Goal: Task Accomplishment & Management: Complete application form

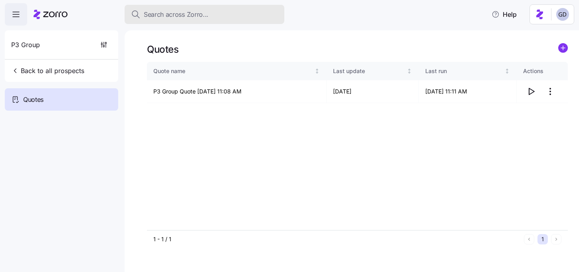
click at [193, 15] on span "Search across Zorro..." at bounding box center [176, 15] width 65 height 10
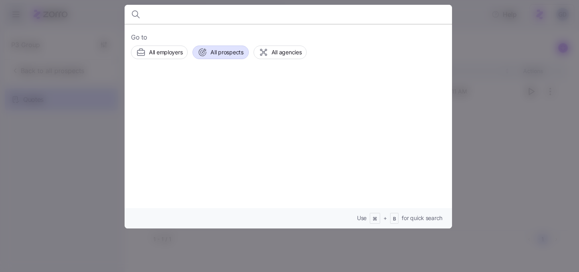
click at [232, 57] on div "All prospects" at bounding box center [221, 53] width 46 height 10
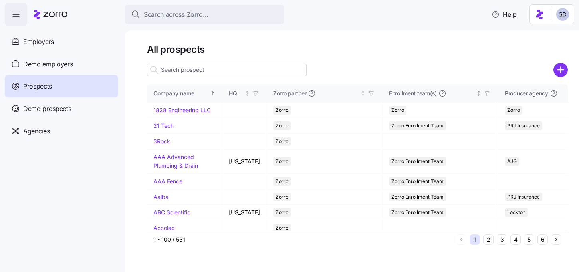
click at [561, 69] on g "add icon" at bounding box center [560, 70] width 6 height 6
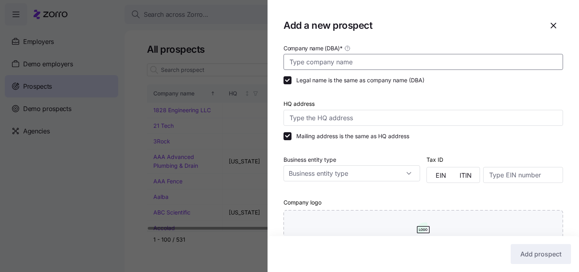
click at [315, 60] on input "Company name (DBA) *" at bounding box center [424, 62] width 280 height 16
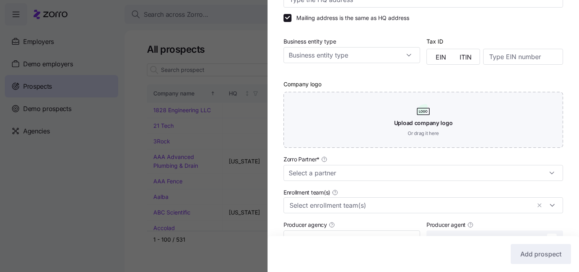
scroll to position [119, 0]
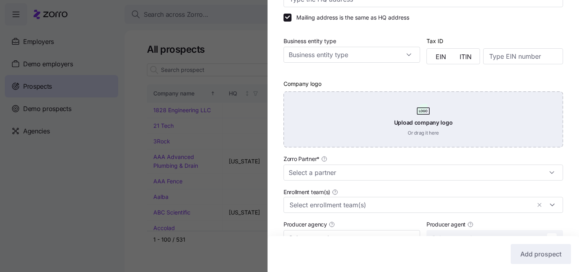
type input "Max Arnold"
click at [339, 125] on div "Upload company logo Or drag it here" at bounding box center [424, 119] width 280 height 56
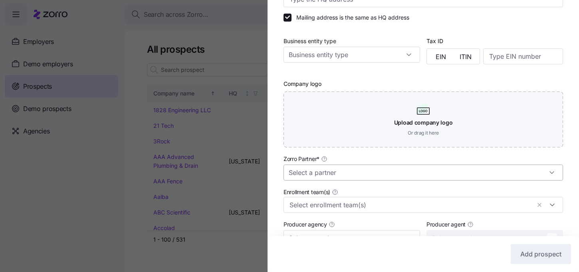
click at [313, 169] on input "Zorro Partner *" at bounding box center [424, 173] width 280 height 16
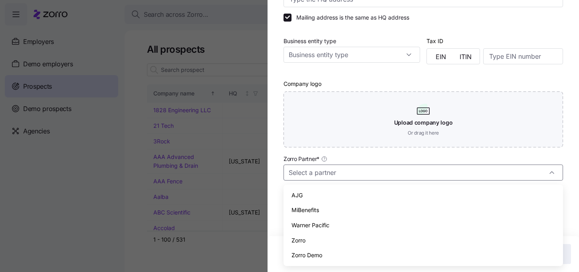
click at [302, 235] on div "Zorro" at bounding box center [423, 240] width 273 height 15
type input "Zorro"
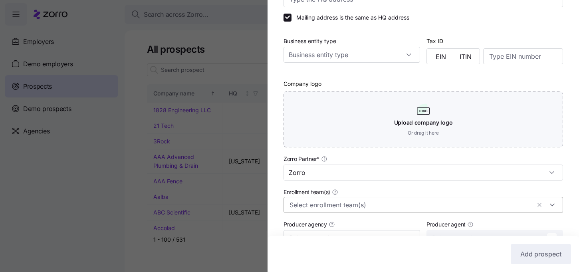
click at [323, 209] on input "Enrollment team(s)" at bounding box center [409, 205] width 241 height 10
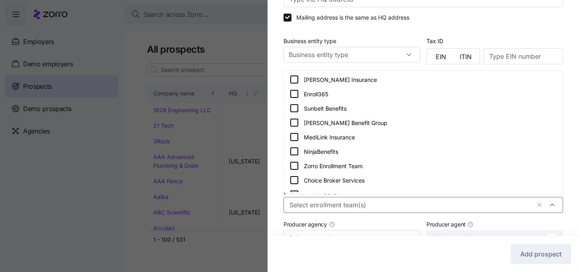
click at [295, 166] on icon at bounding box center [294, 166] width 10 height 10
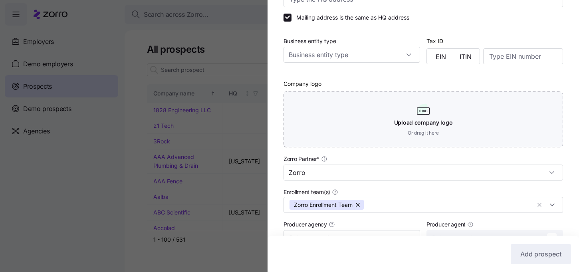
click at [274, 177] on div "Company name (DBA) * Max Arnold Legal name is the same as company name (DBA) HQ…" at bounding box center [423, 127] width 311 height 404
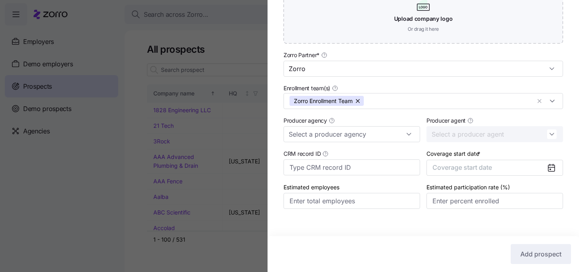
scroll to position [232, 0]
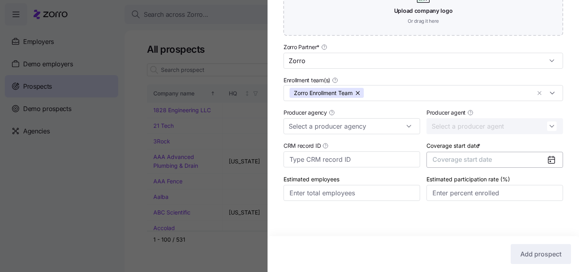
click at [509, 159] on button "Coverage start date" at bounding box center [494, 160] width 137 height 16
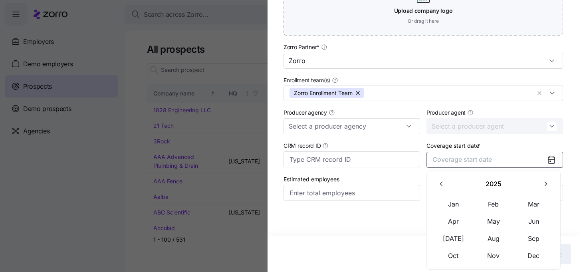
click at [540, 184] on button "button" at bounding box center [545, 184] width 17 height 17
click at [445, 186] on icon "button" at bounding box center [442, 184] width 8 height 8
click at [547, 186] on icon "button" at bounding box center [545, 184] width 8 height 8
click at [451, 206] on button "Jan" at bounding box center [454, 204] width 40 height 17
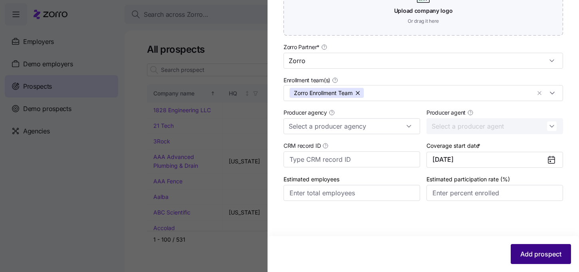
click at [531, 249] on span "Add prospect" at bounding box center [540, 254] width 41 height 10
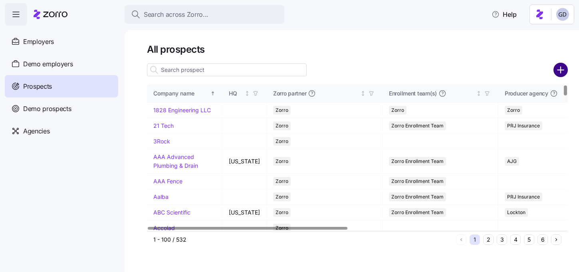
click at [559, 69] on circle "add icon" at bounding box center [560, 69] width 13 height 13
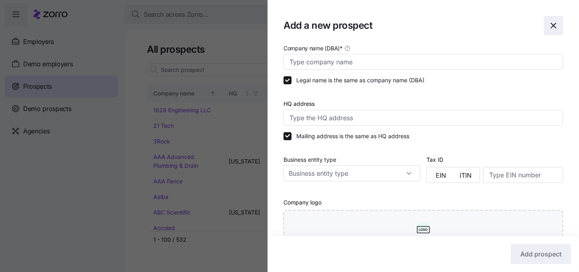
click at [558, 21] on span "button" at bounding box center [553, 25] width 18 height 18
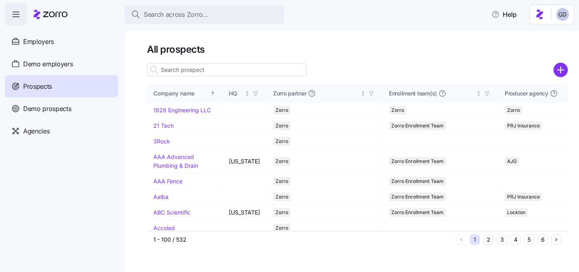
click at [226, 68] on input at bounding box center [227, 69] width 160 height 13
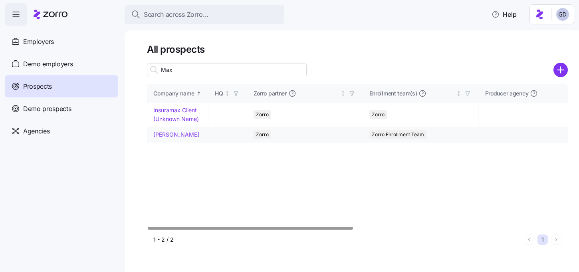
type input "Max"
click at [175, 133] on link "Max Arnold" at bounding box center [176, 134] width 46 height 7
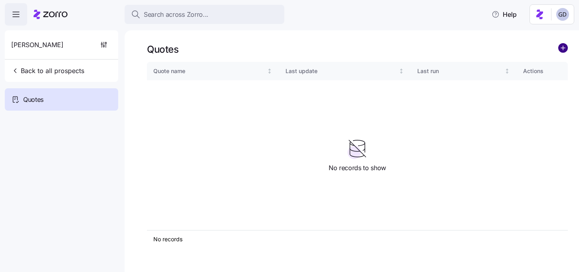
click at [565, 46] on circle "add icon" at bounding box center [563, 48] width 9 height 9
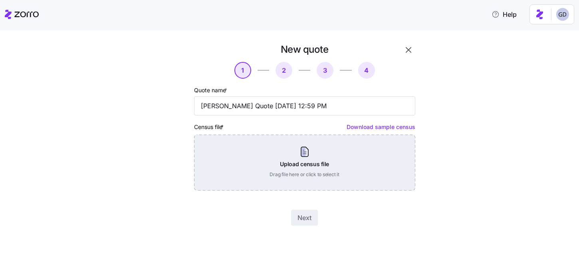
click at [289, 165] on div "Upload census file Drag file here or click to select it" at bounding box center [304, 163] width 221 height 56
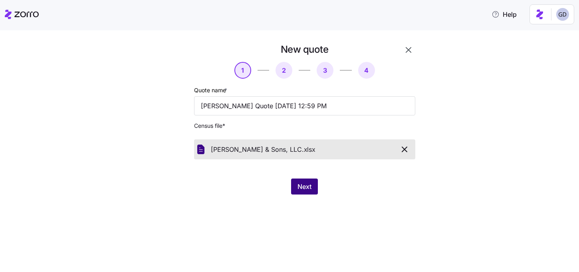
click at [303, 184] on span "Next" at bounding box center [304, 187] width 14 height 10
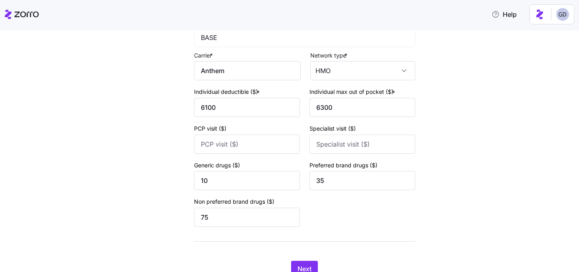
scroll to position [119, 0]
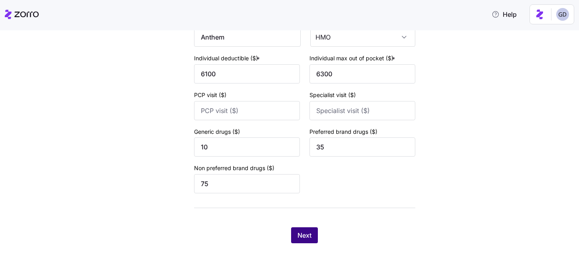
click at [299, 242] on button "Next" at bounding box center [304, 235] width 27 height 16
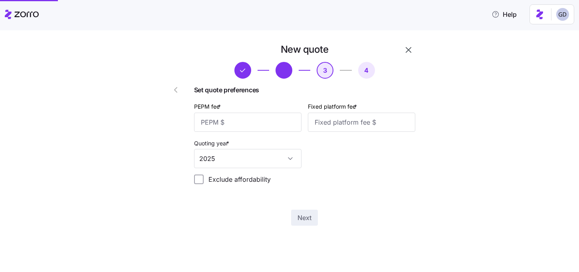
scroll to position [0, 0]
click at [251, 120] on input "PEPM fee *" at bounding box center [247, 122] width 107 height 19
type input "55"
click at [353, 126] on input "Fixed platform fee *" at bounding box center [361, 122] width 107 height 19
type input "100"
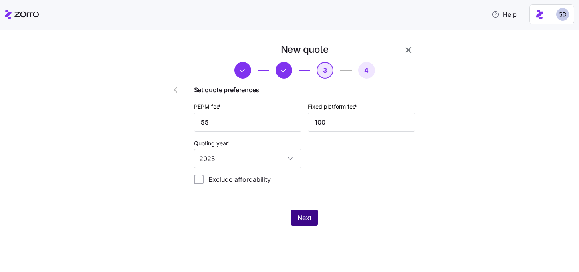
click at [299, 219] on span "Next" at bounding box center [304, 218] width 14 height 10
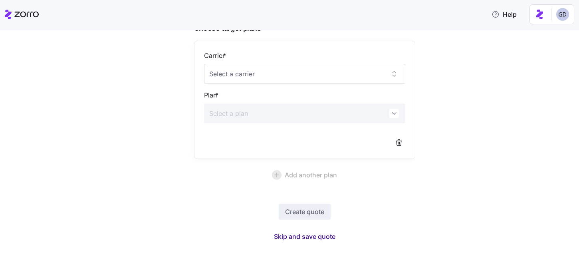
click at [311, 234] on span "Skip and save quote" at bounding box center [304, 237] width 61 height 10
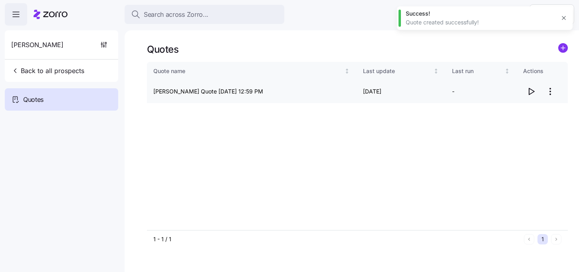
click at [529, 94] on icon "button" at bounding box center [531, 92] width 10 height 10
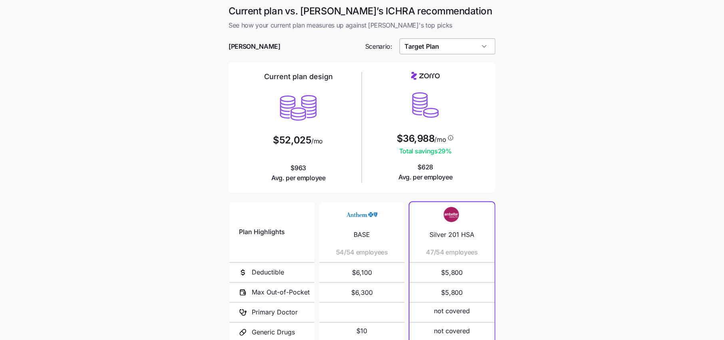
click at [430, 43] on input "Target Plan" at bounding box center [447, 46] width 96 height 16
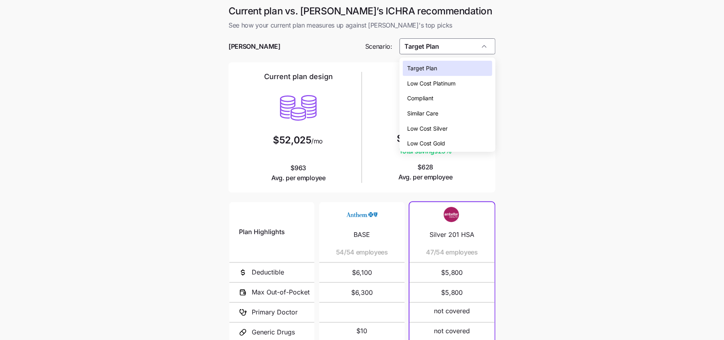
click at [435, 125] on span "Low Cost Silver" at bounding box center [427, 128] width 40 height 9
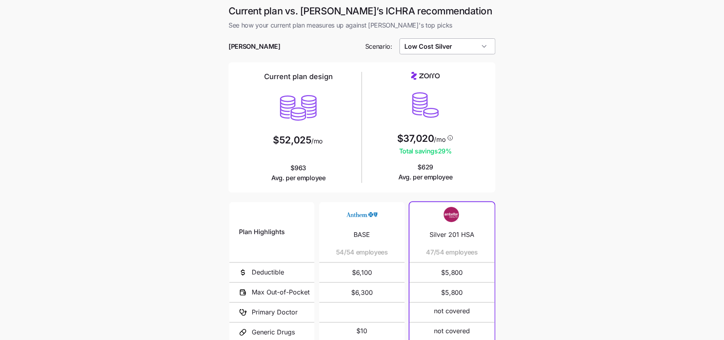
click at [439, 50] on input "Low Cost Silver" at bounding box center [447, 46] width 96 height 16
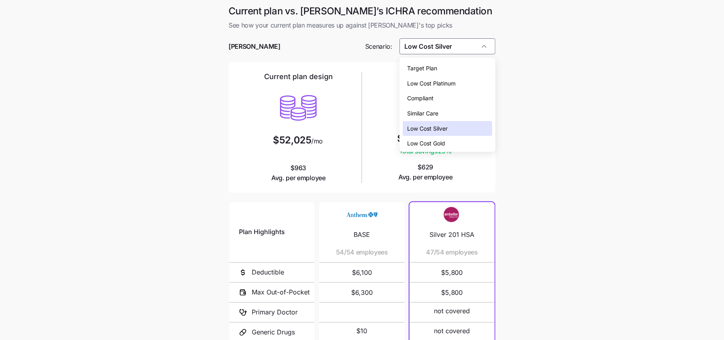
click at [441, 142] on span "Low Cost Gold" at bounding box center [426, 143] width 38 height 9
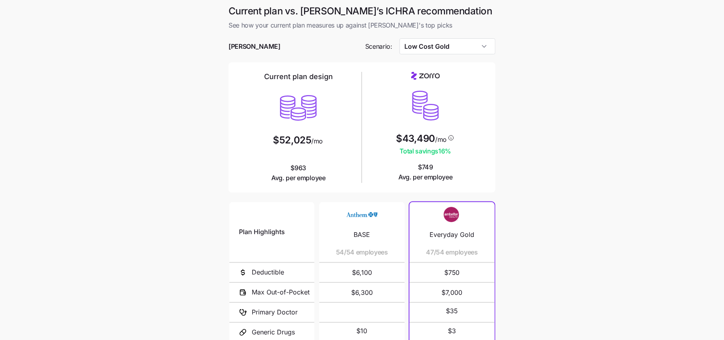
click at [515, 172] on main "Current plan vs. Zorro’s ICHRA recommendation See how your current plan measure…" at bounding box center [362, 218] width 724 height 436
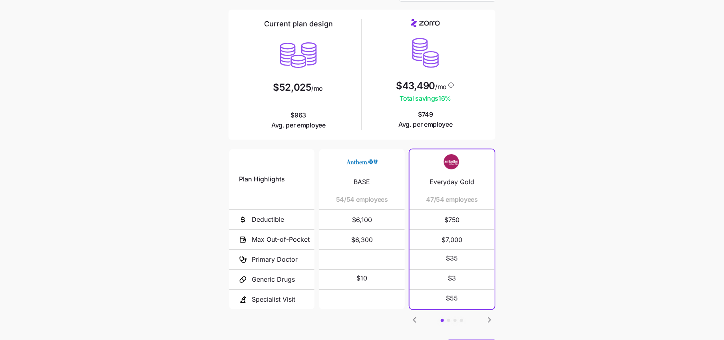
scroll to position [52, 0]
click at [484, 318] on icon "Go to next slide" at bounding box center [489, 321] width 10 height 10
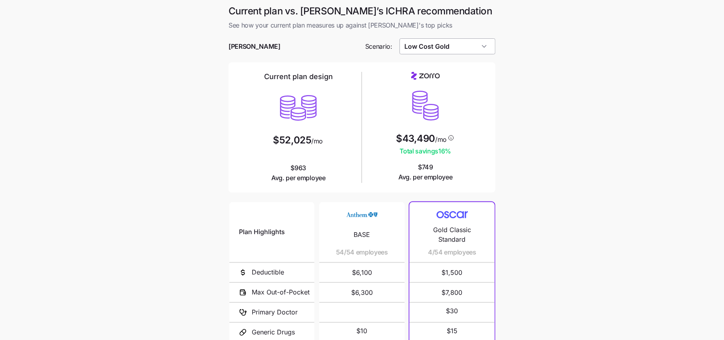
click at [447, 48] on input "Low Cost Gold" at bounding box center [447, 46] width 96 height 16
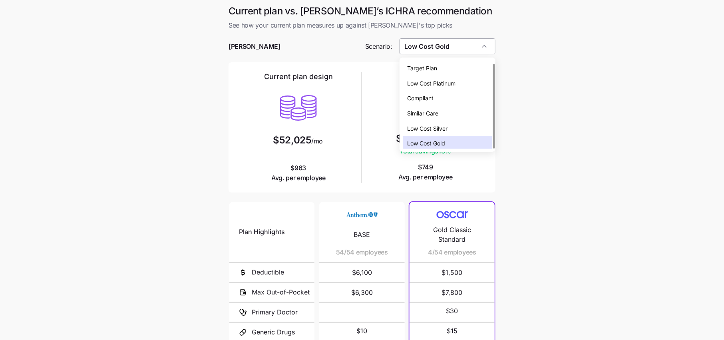
scroll to position [2, 0]
click at [439, 127] on span "Low Cost Silver" at bounding box center [427, 126] width 40 height 9
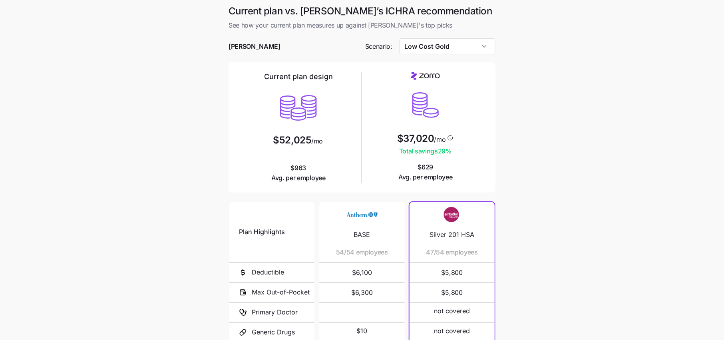
type input "Low Cost Silver"
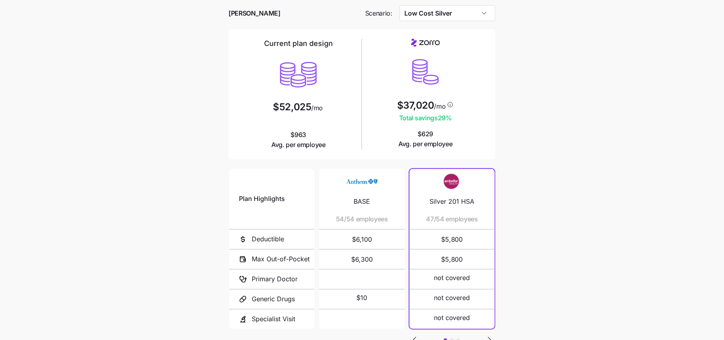
scroll to position [85, 0]
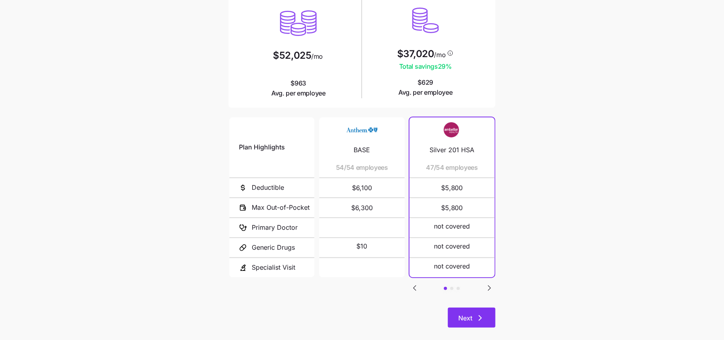
click at [468, 319] on span "Next" at bounding box center [465, 318] width 14 height 10
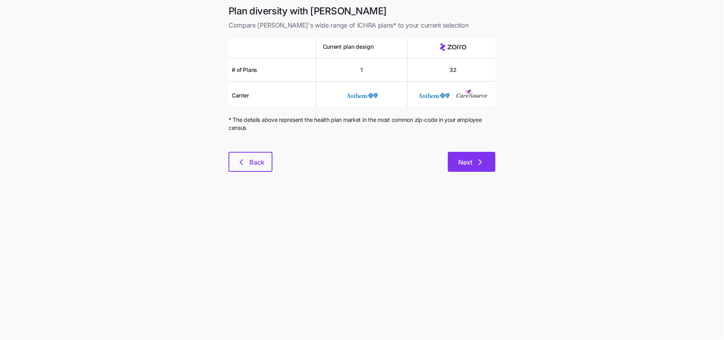
click at [481, 155] on button "Next" at bounding box center [472, 162] width 48 height 20
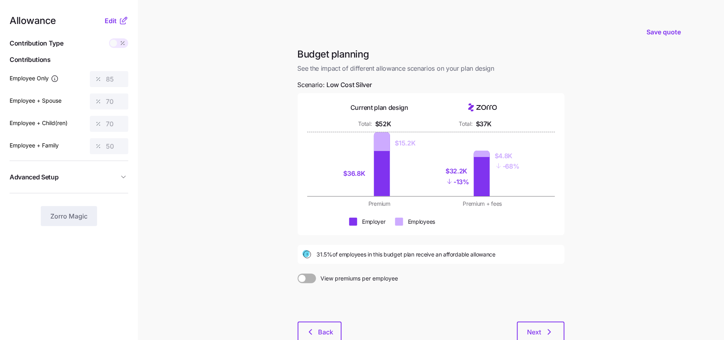
click at [119, 22] on icon at bounding box center [124, 21] width 10 height 10
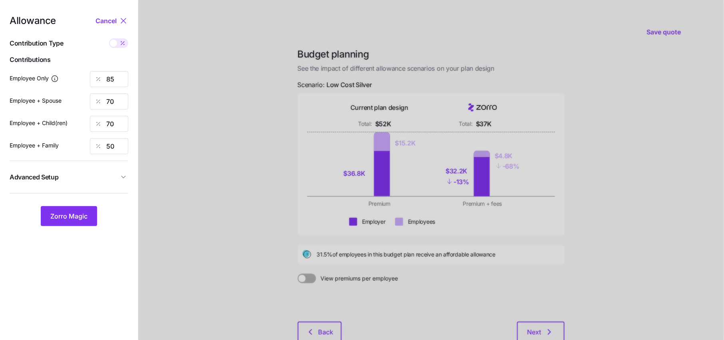
click at [123, 175] on icon "button" at bounding box center [123, 177] width 8 height 8
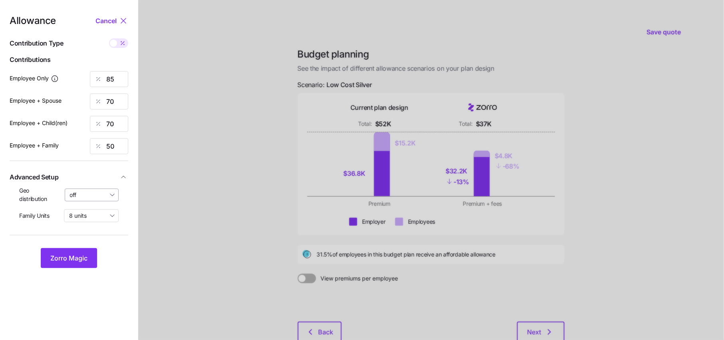
click at [99, 198] on input "off" at bounding box center [92, 194] width 54 height 13
click at [92, 242] on span "By state (2)" at bounding box center [87, 241] width 31 height 9
type input "By state (2)"
click at [57, 260] on span "Zorro Magic" at bounding box center [68, 258] width 37 height 10
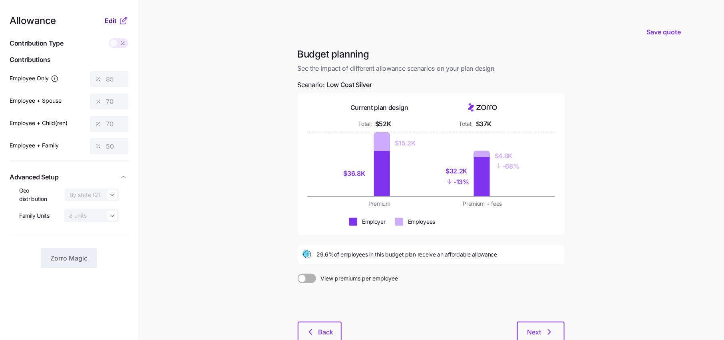
click at [117, 19] on button "Edit" at bounding box center [112, 21] width 14 height 10
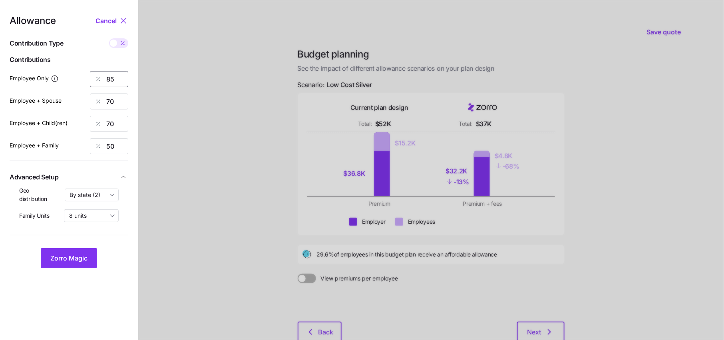
drag, startPoint x: 116, startPoint y: 77, endPoint x: 68, endPoint y: 84, distance: 48.5
click at [103, 79] on div "85" at bounding box center [109, 79] width 38 height 16
type input "50"
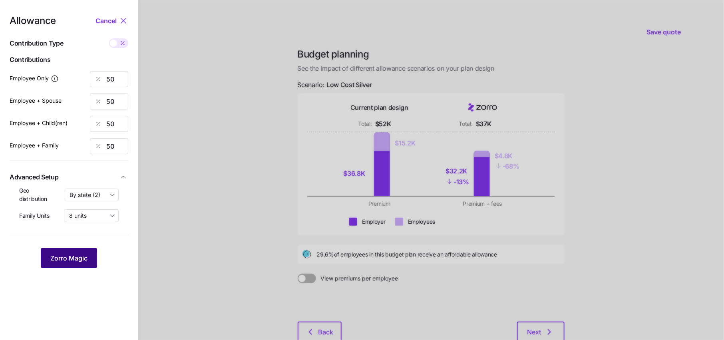
click at [61, 266] on button "Zorro Magic" at bounding box center [69, 258] width 56 height 20
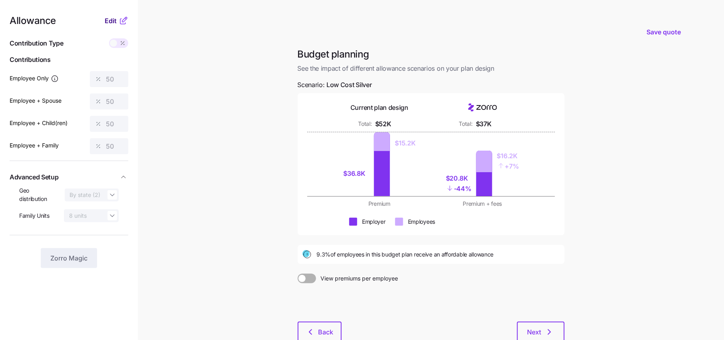
click at [114, 20] on span "Edit" at bounding box center [111, 21] width 12 height 10
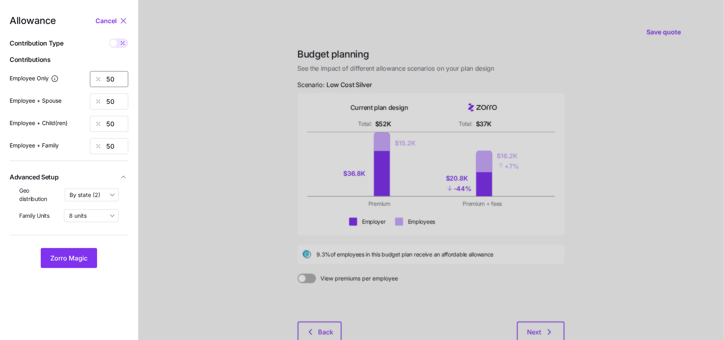
drag, startPoint x: 115, startPoint y: 80, endPoint x: 94, endPoint y: 85, distance: 21.5
click at [110, 81] on input "50" at bounding box center [109, 79] width 38 height 16
type input "5"
type input "70"
type input "0"
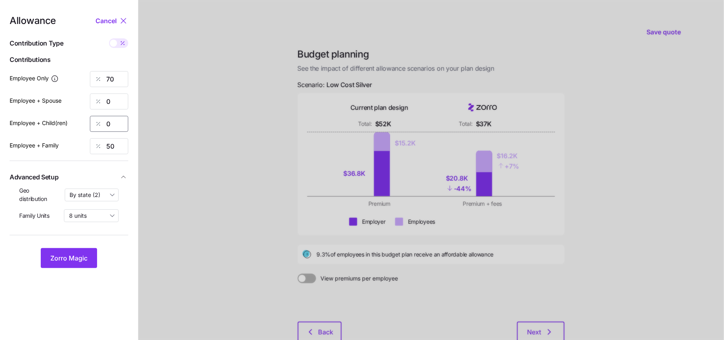
type input "0"
click at [65, 264] on button "Zorro Magic" at bounding box center [69, 258] width 56 height 20
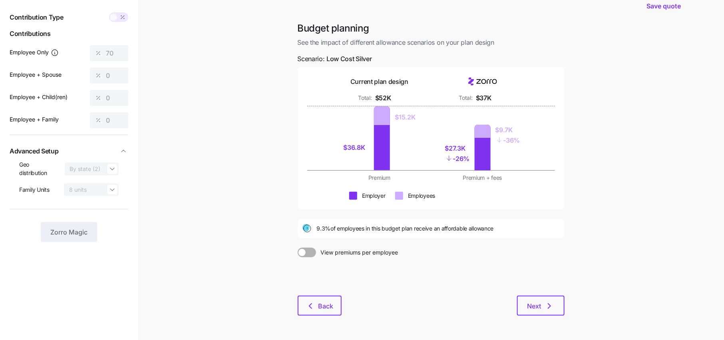
scroll to position [27, 0]
click at [547, 308] on icon "button" at bounding box center [549, 305] width 10 height 10
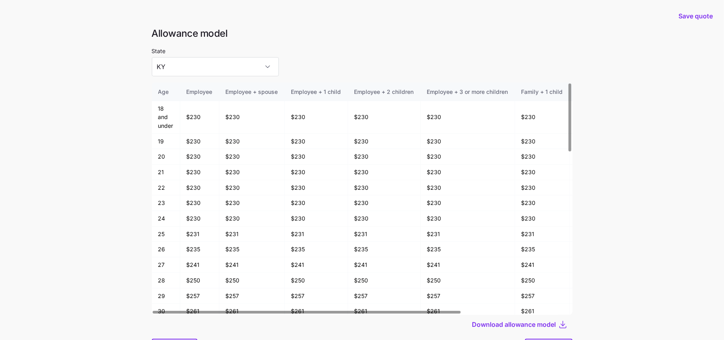
scroll to position [42, 0]
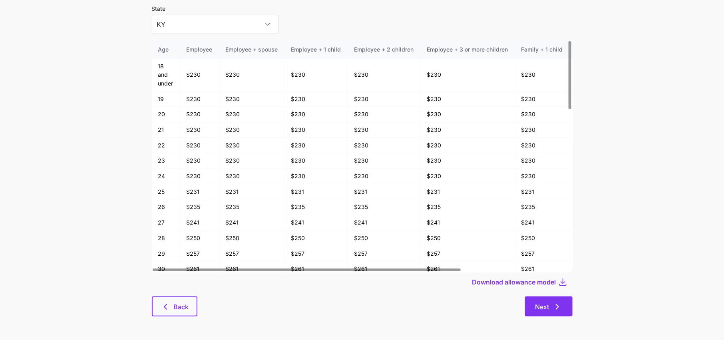
click at [542, 301] on button "Next" at bounding box center [549, 306] width 48 height 20
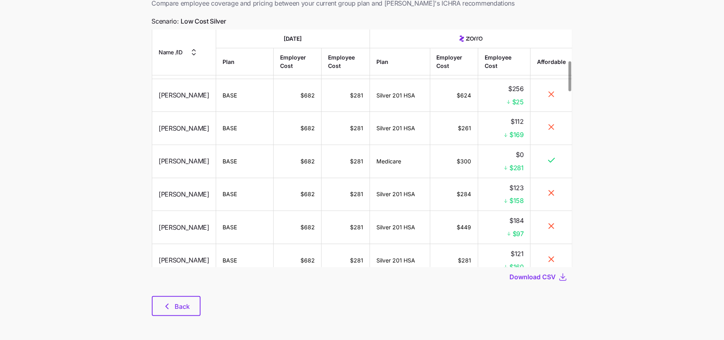
scroll to position [354, 0]
click at [183, 316] on div "Employee breakdown comparison Compare employee coverage and pricing between you…" at bounding box center [361, 154] width 433 height 343
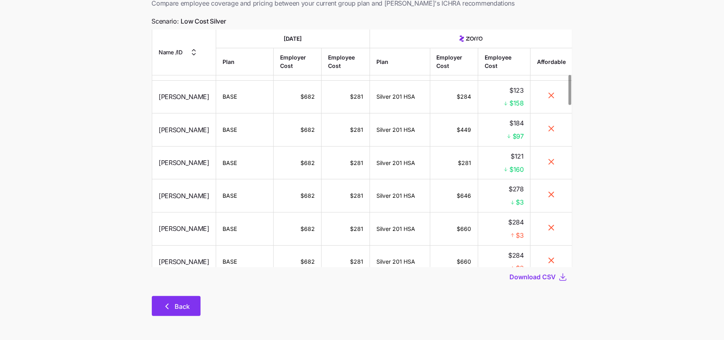
click at [183, 307] on span "Back" at bounding box center [182, 306] width 15 height 10
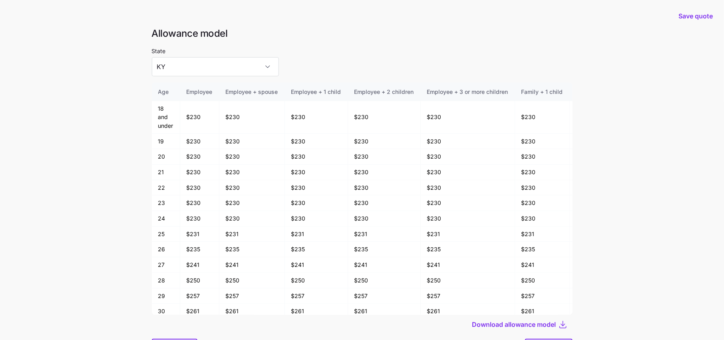
scroll to position [42, 0]
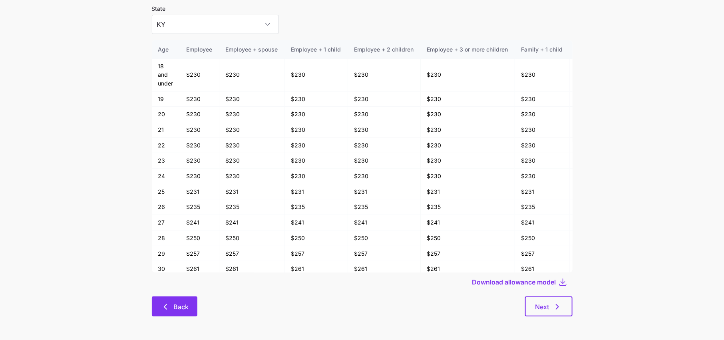
click at [173, 307] on span "Back" at bounding box center [180, 307] width 15 height 10
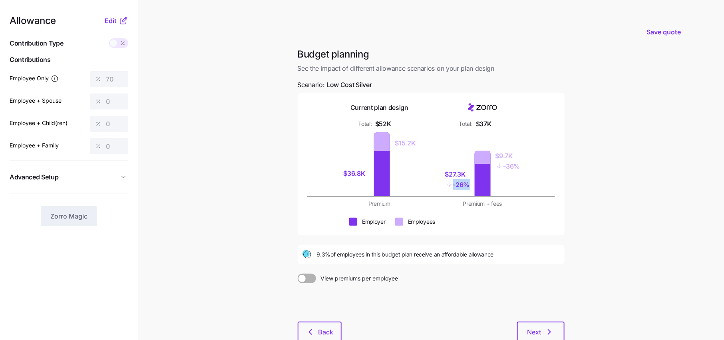
drag, startPoint x: 469, startPoint y: 184, endPoint x: 436, endPoint y: 182, distance: 33.6
click at [439, 184] on div "$27.3K - 26% $9.7K - 36%" at bounding box center [482, 164] width 93 height 64
click at [516, 176] on div "$27.3K - 26% $9.7K - 36%" at bounding box center [482, 164] width 93 height 64
drag, startPoint x: 516, startPoint y: 166, endPoint x: 477, endPoint y: 166, distance: 39.1
click at [502, 166] on div "- 36%" at bounding box center [507, 166] width 25 height 11
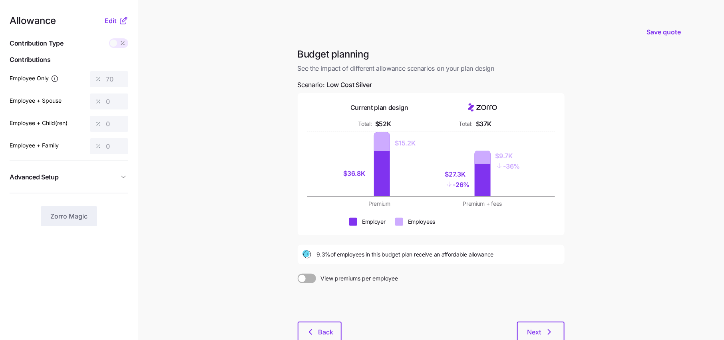
click at [523, 191] on div "$27.3K - 26% $9.7K - 36%" at bounding box center [482, 164] width 93 height 64
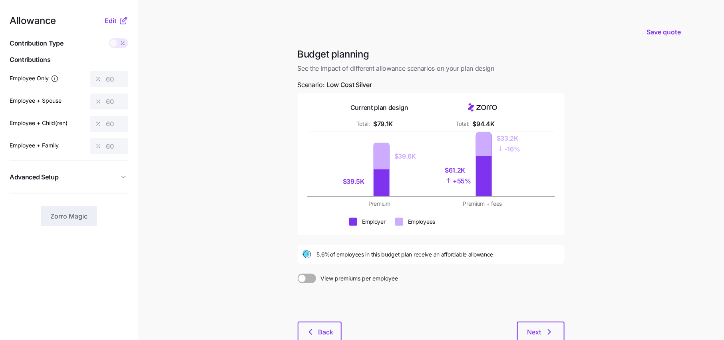
scroll to position [37, 0]
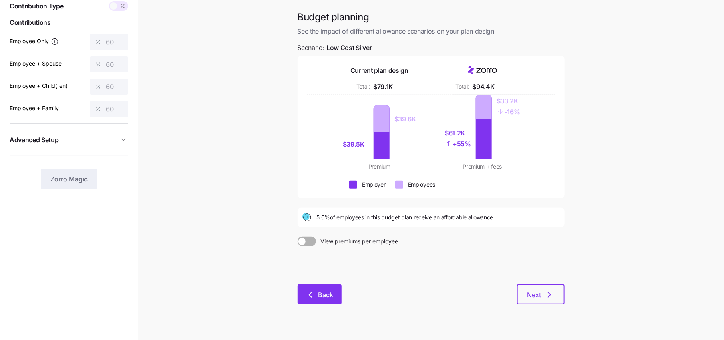
click at [321, 294] on span "Back" at bounding box center [325, 295] width 15 height 10
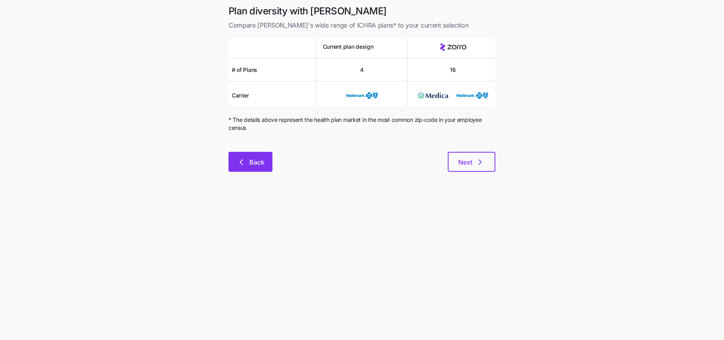
click at [246, 170] on button "Back" at bounding box center [250, 162] width 44 height 20
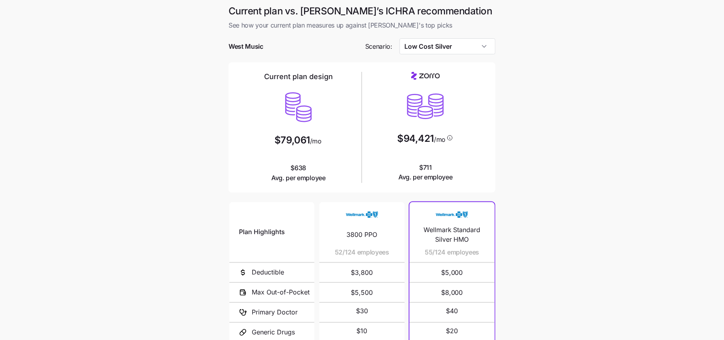
drag, startPoint x: 272, startPoint y: 35, endPoint x: 209, endPoint y: 35, distance: 63.5
click at [209, 35] on main "Current plan vs. [PERSON_NAME]’s ICHRA recommendation See how your current plan…" at bounding box center [362, 218] width 724 height 436
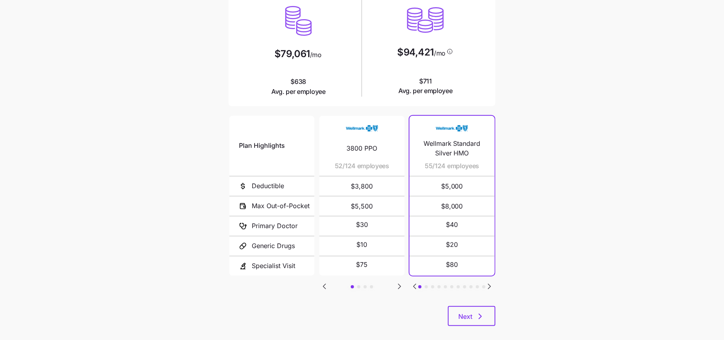
scroll to position [96, 0]
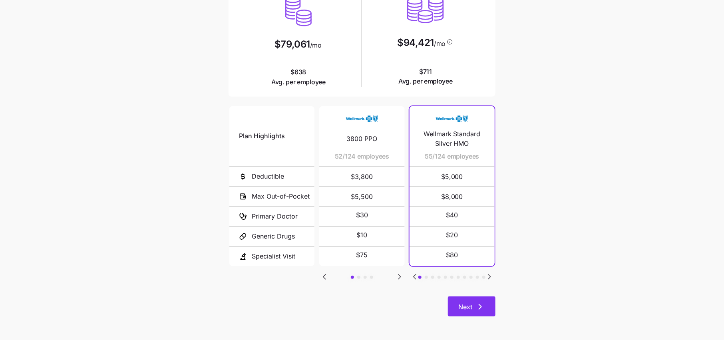
click at [463, 311] on button "Next" at bounding box center [472, 306] width 48 height 20
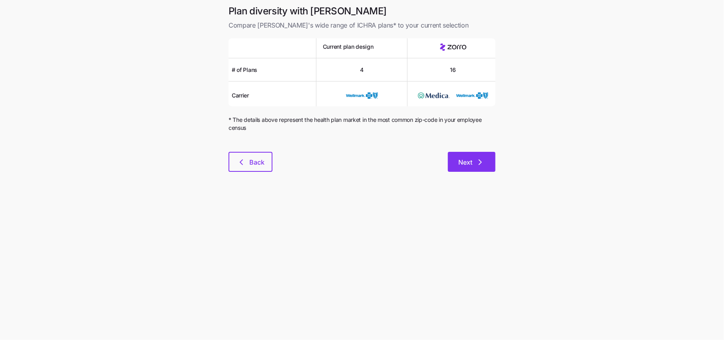
click at [468, 167] on button "Next" at bounding box center [472, 162] width 48 height 20
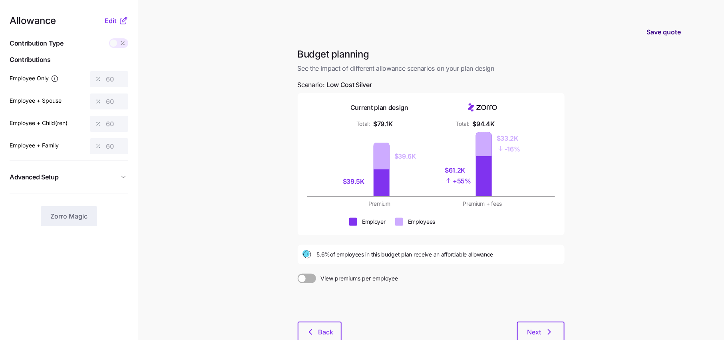
click at [665, 38] on button "Save quote" at bounding box center [663, 32] width 47 height 22
